Goal: Communication & Community: Answer question/provide support

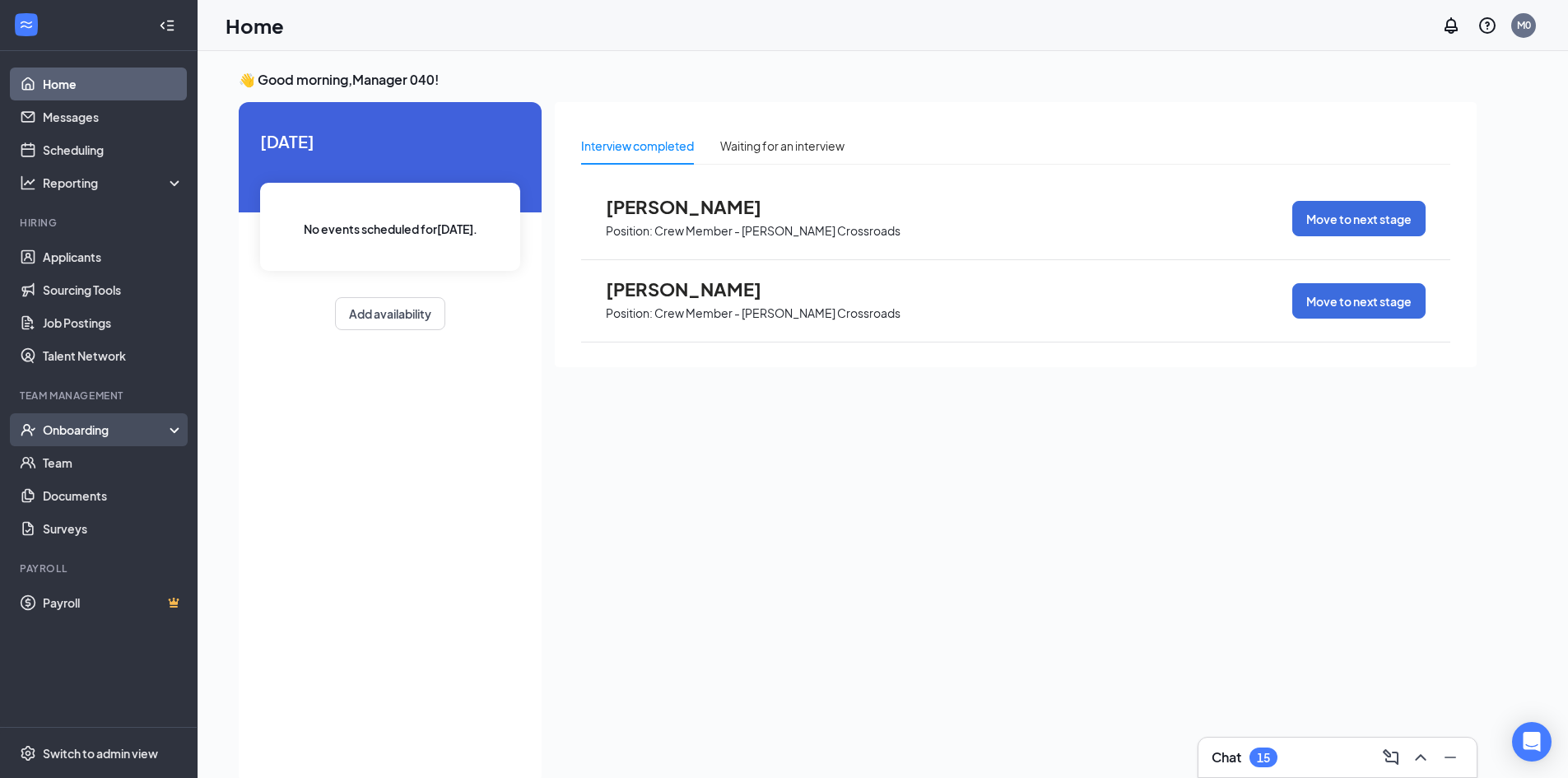
click at [80, 431] on div "Onboarding" at bounding box center [106, 430] width 127 height 16
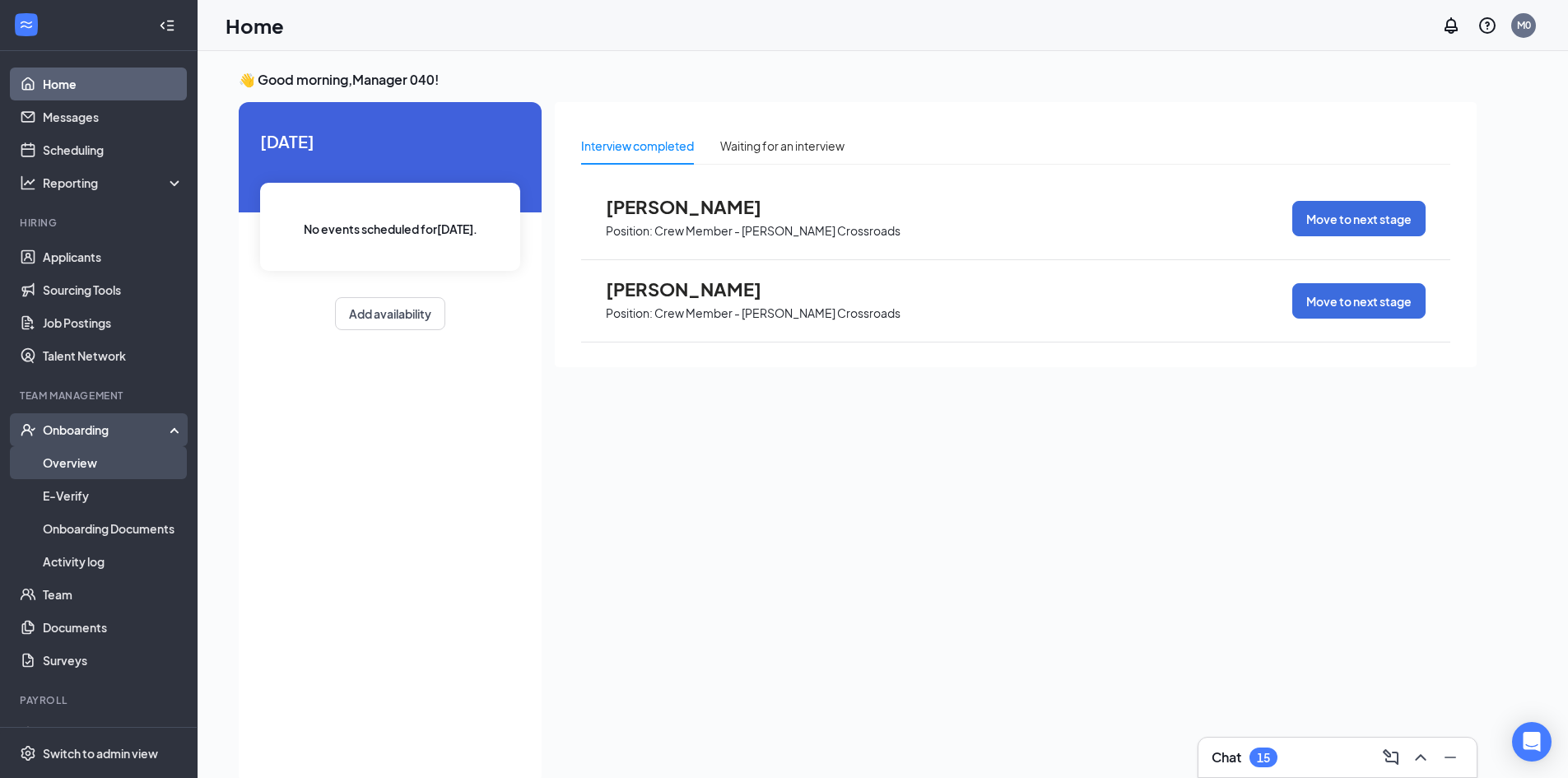
click at [98, 466] on link "Overview" at bounding box center [113, 462] width 140 height 33
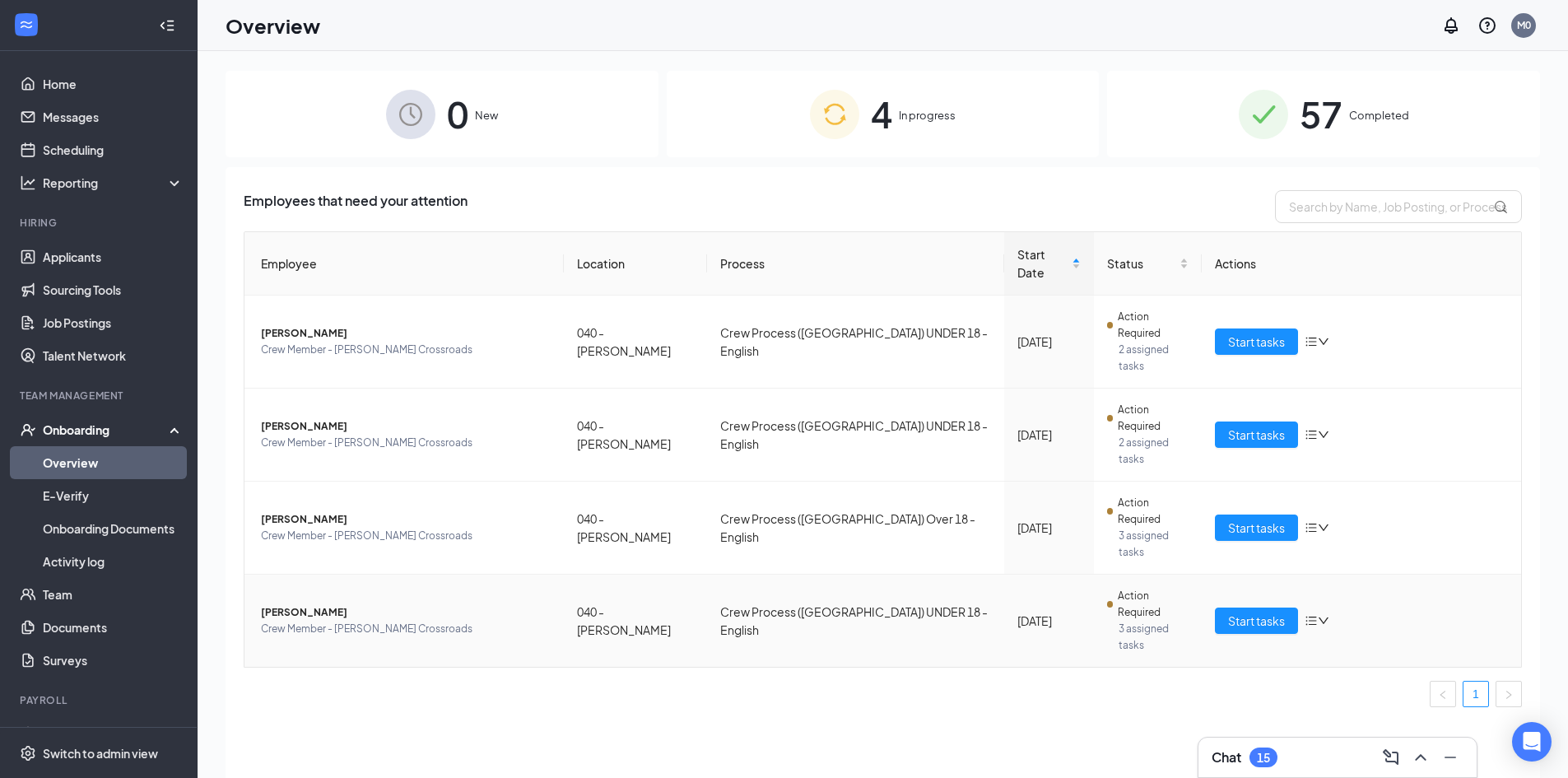
click at [271, 604] on span "[PERSON_NAME]" at bounding box center [405, 612] width 290 height 16
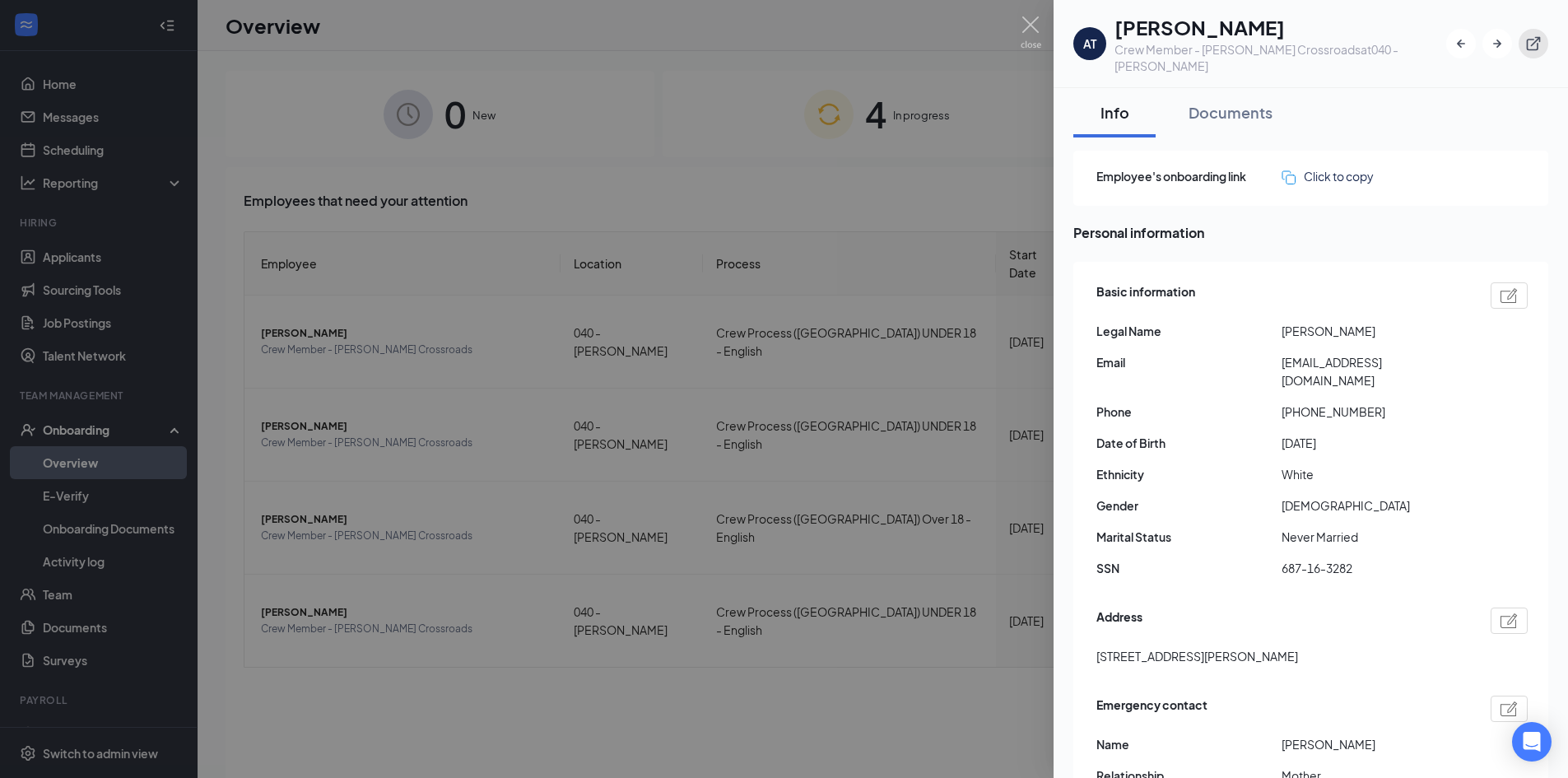
click at [1535, 36] on icon "ExternalLink" at bounding box center [1533, 43] width 16 height 16
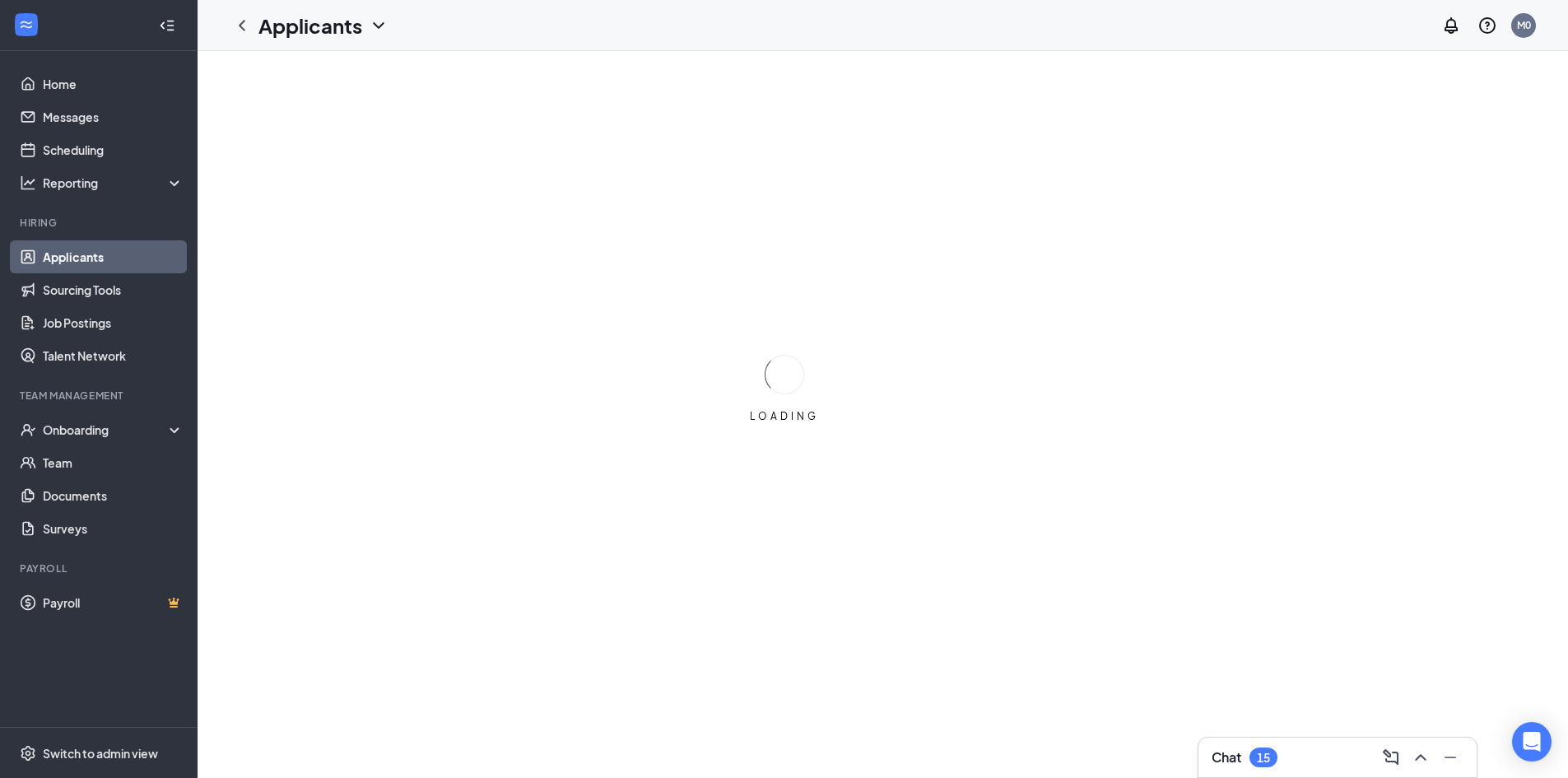
click at [118, 253] on link "Applicants" at bounding box center [113, 257] width 140 height 33
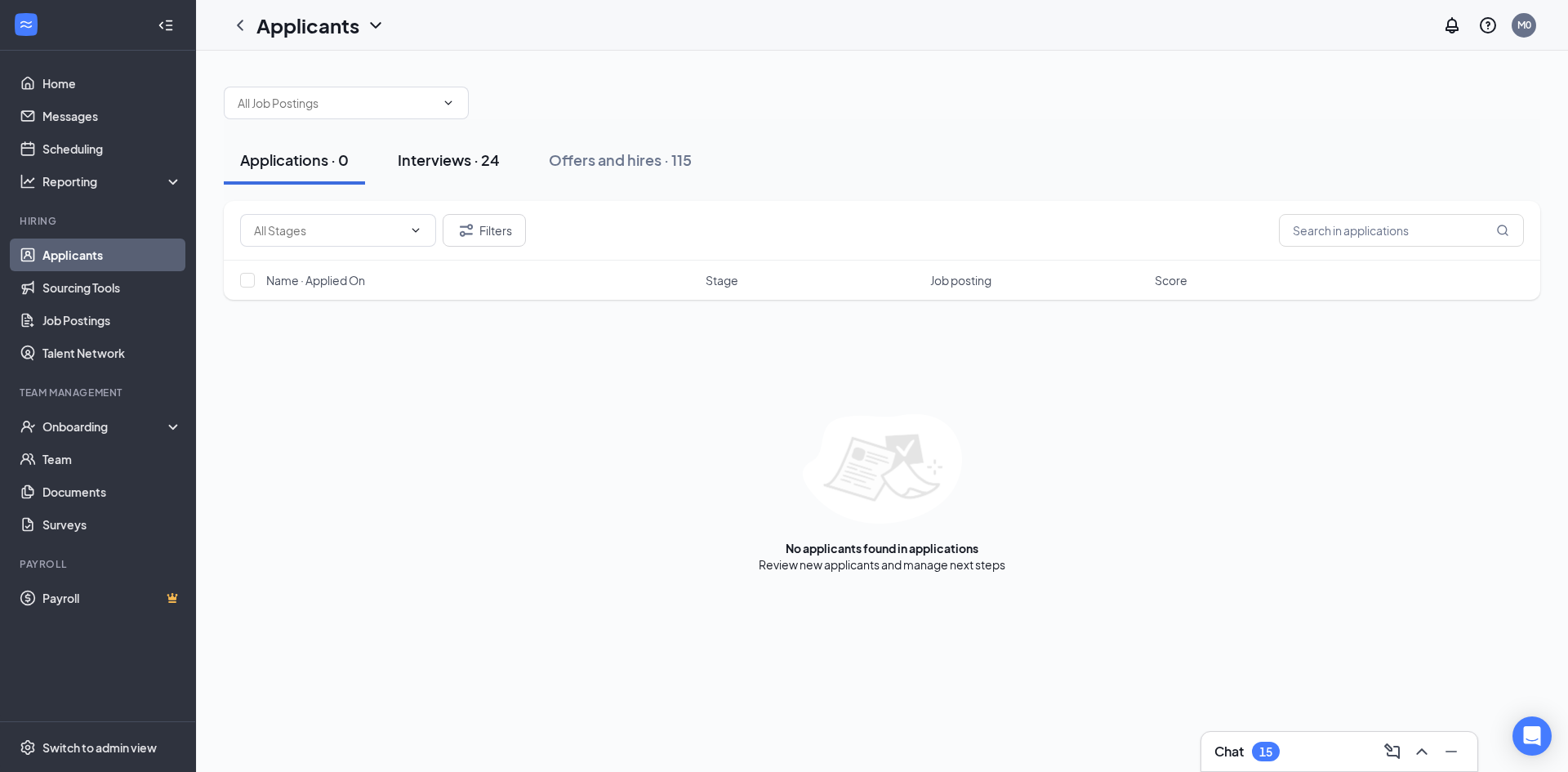
click at [402, 161] on div "Interviews · 24" at bounding box center [448, 160] width 102 height 20
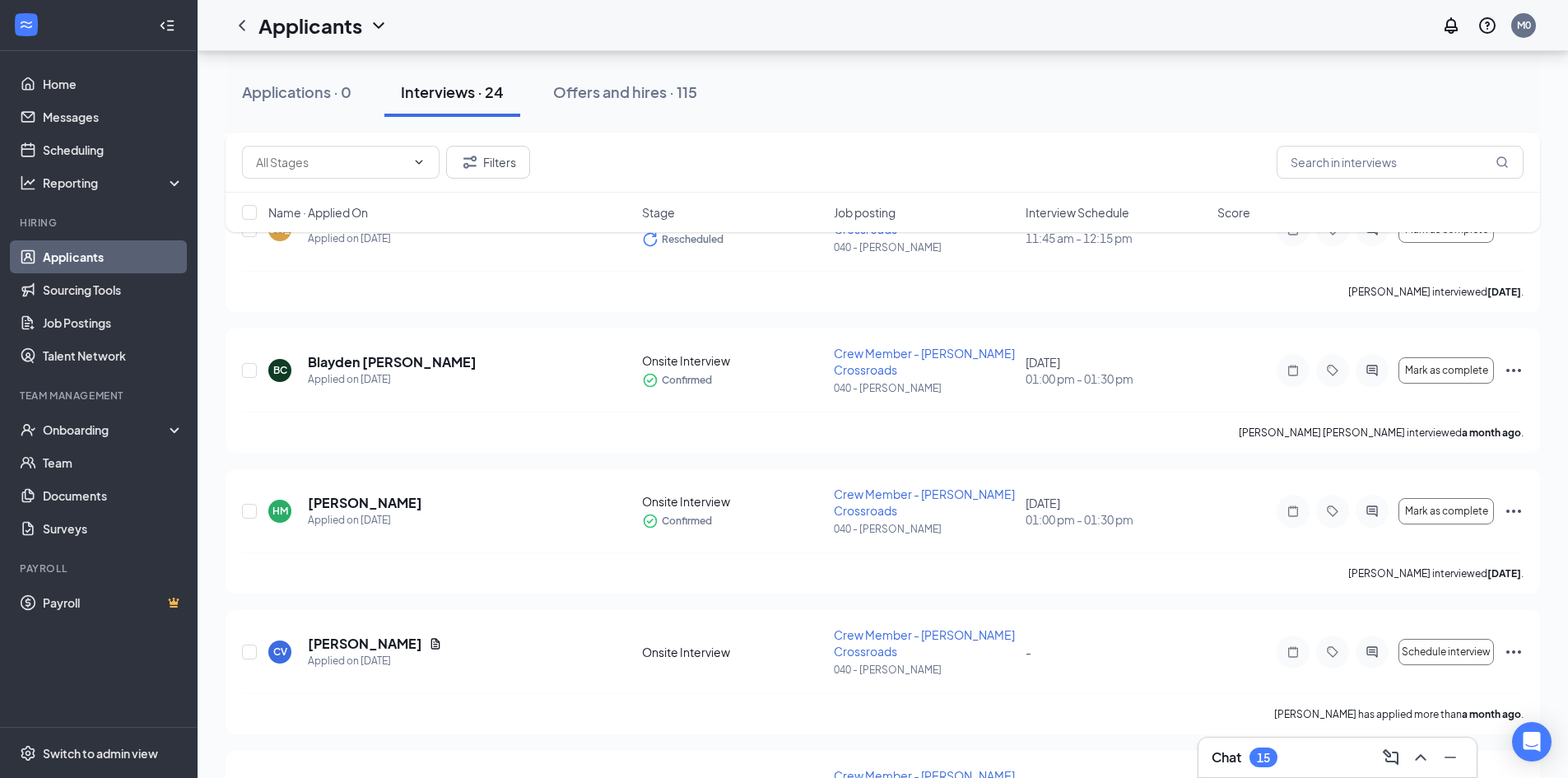
scroll to position [882, 0]
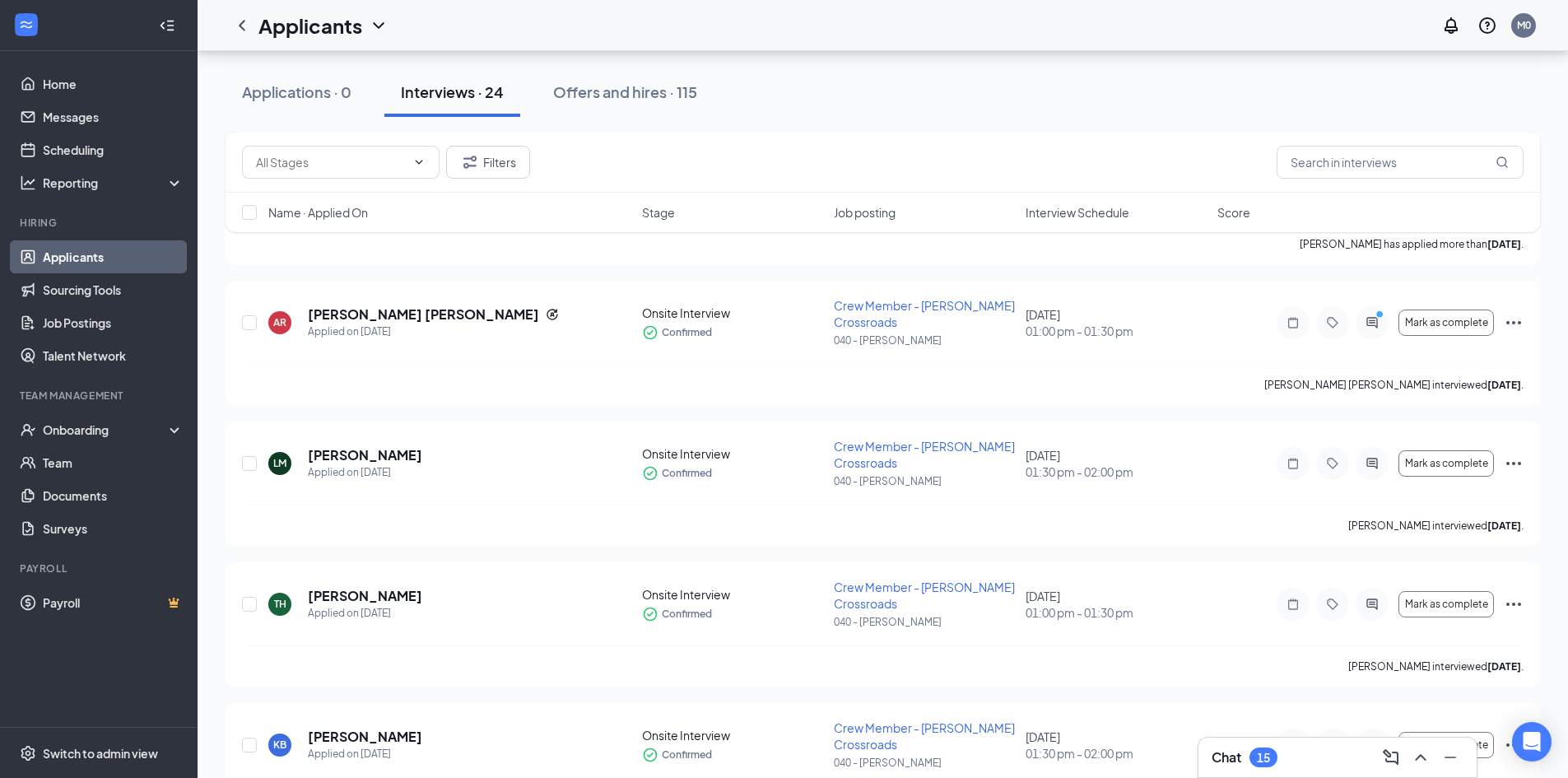
click at [1512, 766] on div "KB kiasia barnes Applied on Aug 6 Onsite Interview Confirmed Crew Member - McGe…" at bounding box center [883, 753] width 1281 height 67
click at [1342, 752] on div "Chat 15" at bounding box center [1337, 757] width 251 height 27
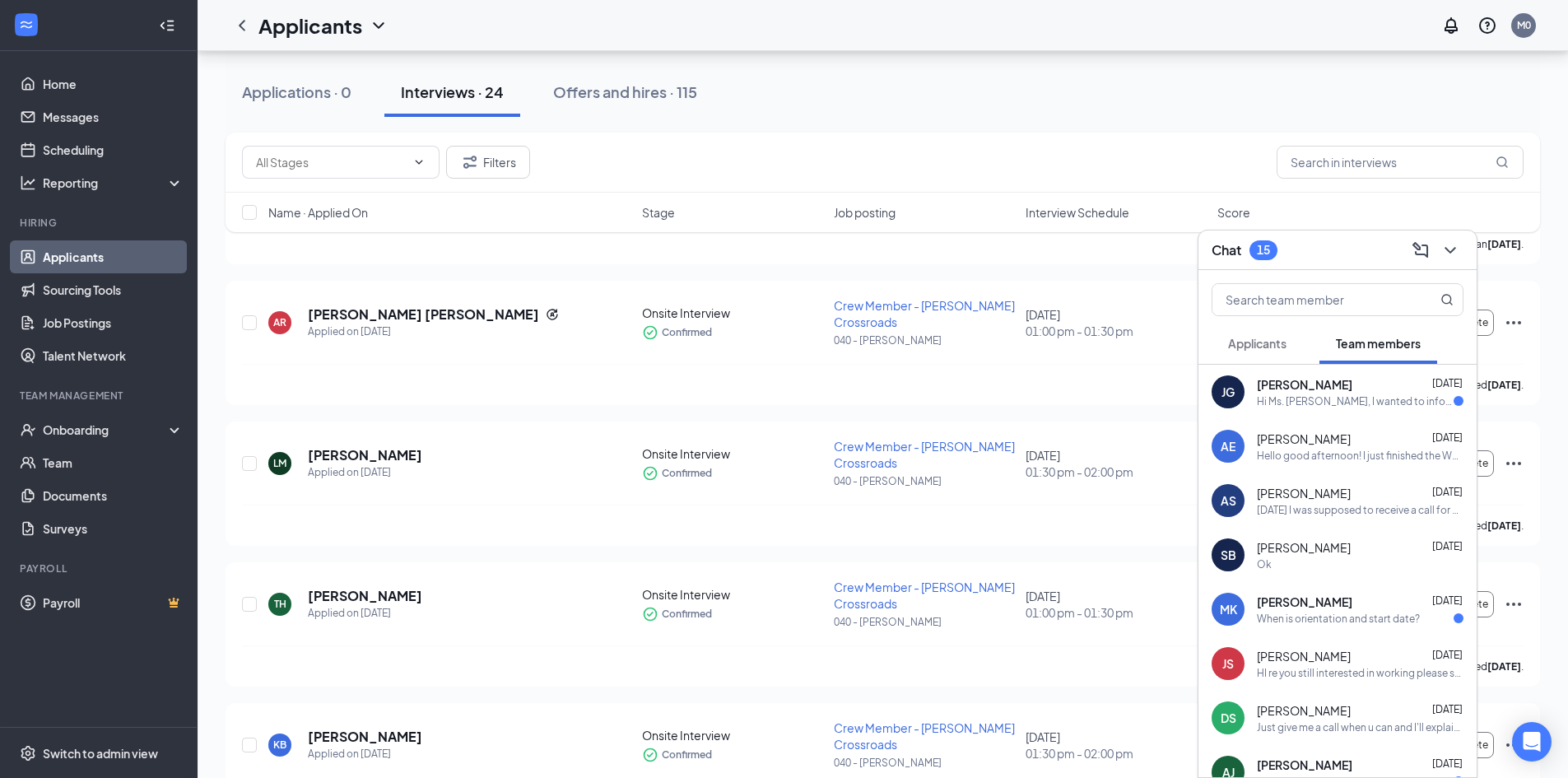
click at [1344, 520] on div "AS Austin Stallings Aug 22 Today I was supposed to receive a call for an update…" at bounding box center [1337, 500] width 278 height 54
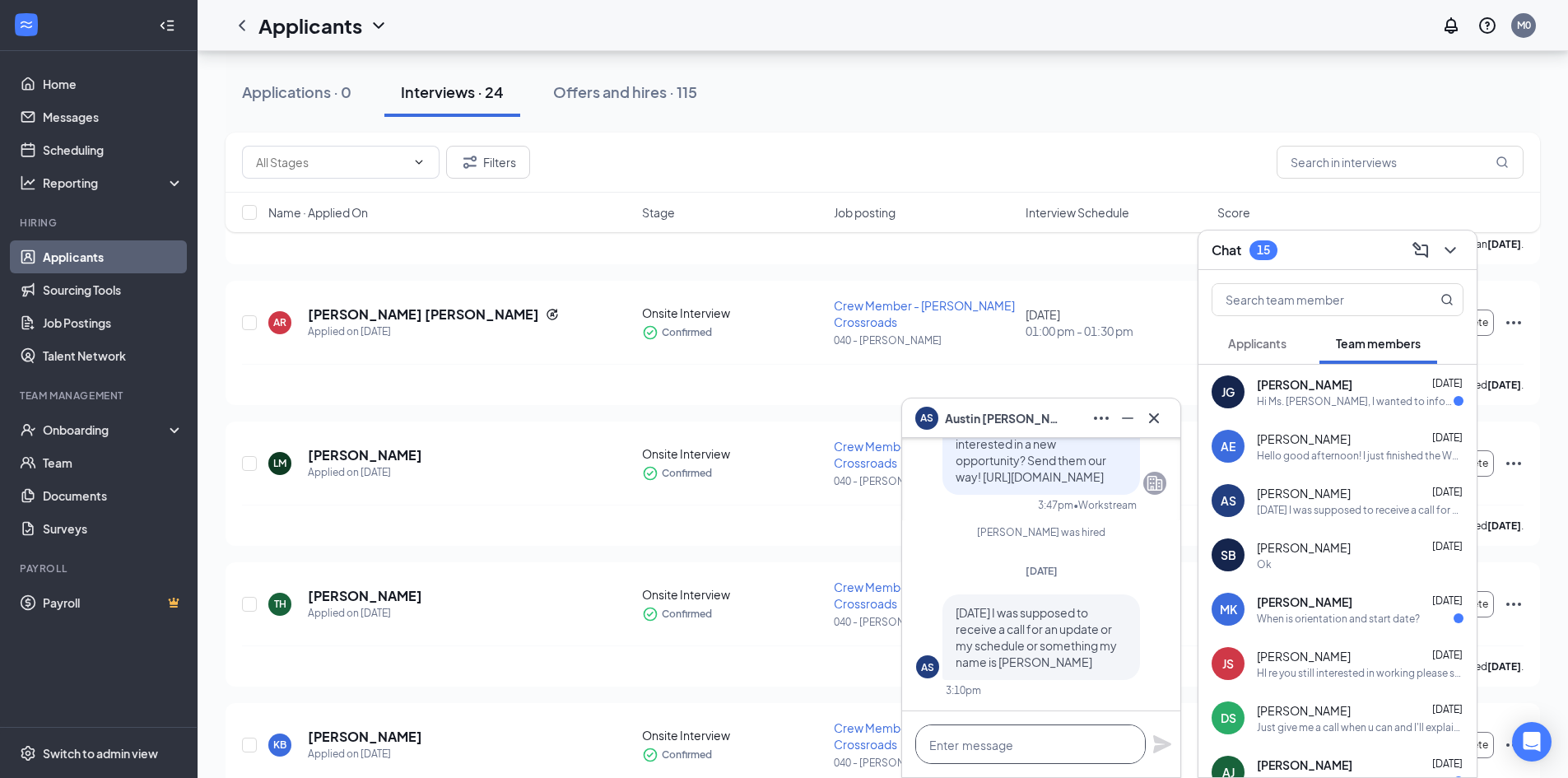
click at [1023, 737] on textarea at bounding box center [1030, 745] width 230 height 39
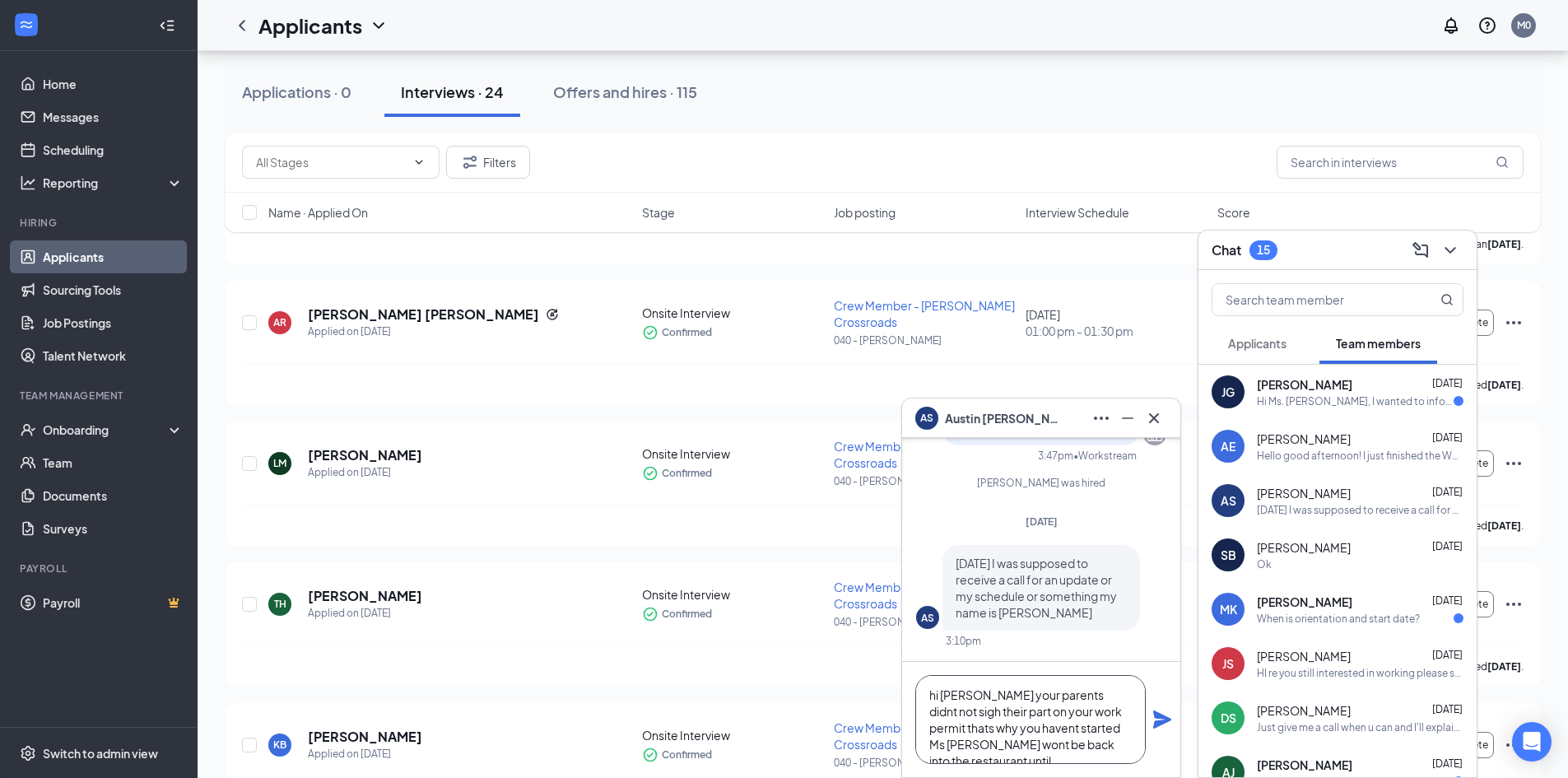
scroll to position [17, 0]
type textarea "hi Austin your parents didnt not sigh their part on your work permit thats why …"
click at [1153, 706] on div "hi Austin your parents didnt not sigh their part on your work permit thats why …" at bounding box center [1040, 719] width 278 height 116
click at [1151, 713] on div "hi Austin your parents didnt not sigh their part on your work permit thats why …" at bounding box center [1040, 719] width 278 height 116
click at [1378, 382] on div "Julia Garcia Aug 23" at bounding box center [1359, 384] width 206 height 16
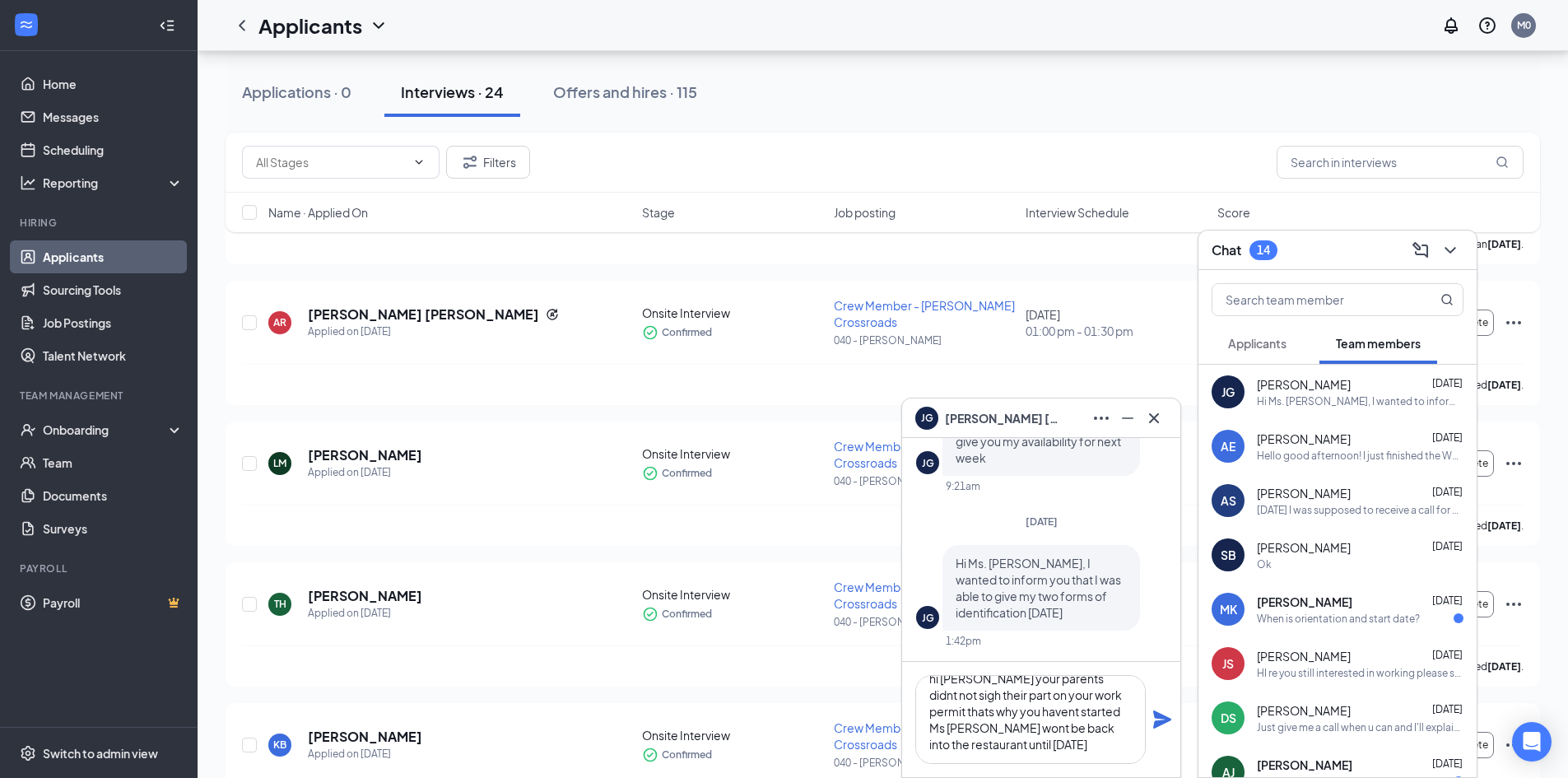
click at [1345, 401] on div "Hi Ms. [PERSON_NAME], I wanted to inform you that I was able to give my two for…" at bounding box center [1359, 401] width 206 height 14
click at [1233, 389] on div "JG" at bounding box center [1228, 391] width 13 height 16
click at [1153, 422] on icon "Cross" at bounding box center [1153, 418] width 20 height 20
